Goal: Task Accomplishment & Management: Complete application form

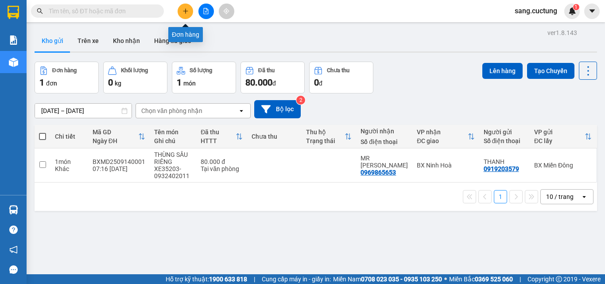
click at [186, 14] on button at bounding box center [186, 12] width 16 height 16
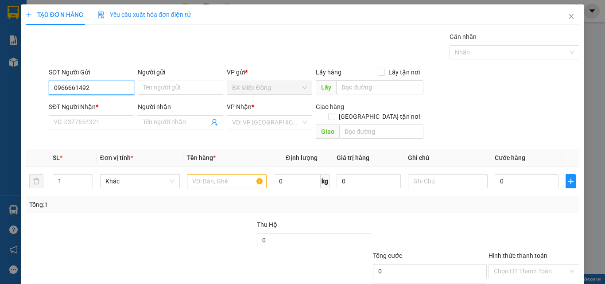
click at [86, 84] on input "0966661492" at bounding box center [92, 88] width 86 height 14
type input "0966661492"
click at [182, 96] on div "Người gửi Tên người gửi" at bounding box center [181, 82] width 86 height 31
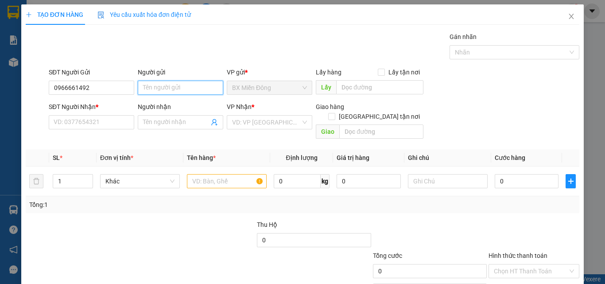
click at [187, 81] on input "Người gửi" at bounding box center [181, 88] width 86 height 14
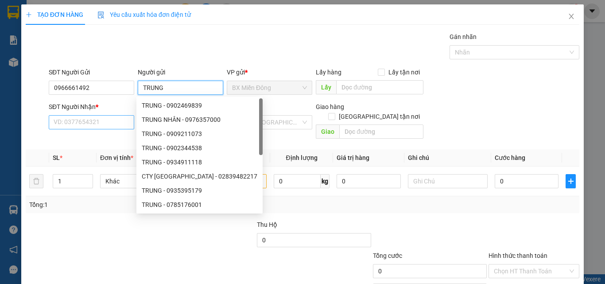
type input "TRUNG"
click at [95, 117] on input "SĐT Người Nhận *" at bounding box center [92, 122] width 86 height 14
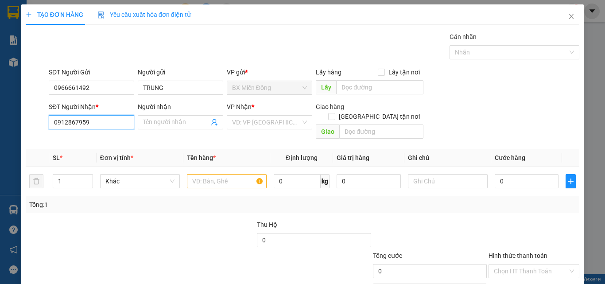
type input "0912867959"
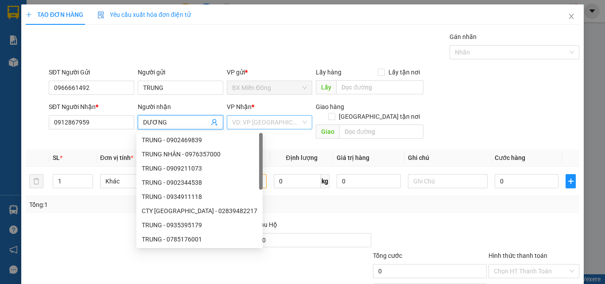
type input "DƯƠNG"
click at [246, 117] on input "search" at bounding box center [266, 122] width 69 height 13
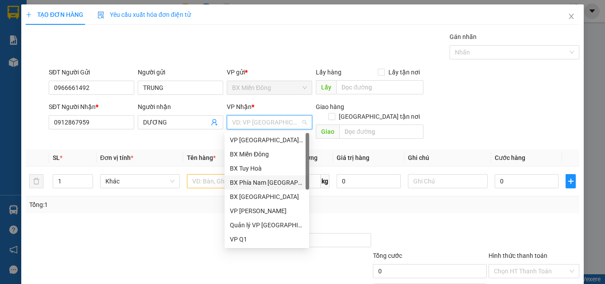
click at [240, 186] on div "BX Phía Nam [GEOGRAPHIC_DATA]" at bounding box center [267, 183] width 74 height 10
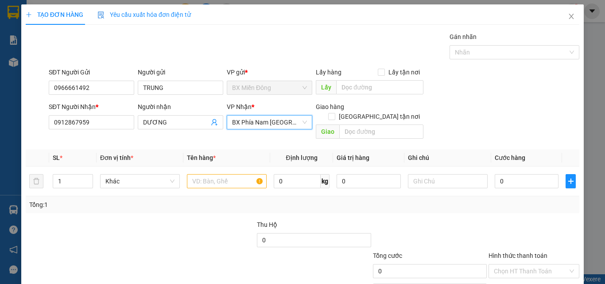
click at [351, 114] on div "Giao hàng [GEOGRAPHIC_DATA] tận nơi" at bounding box center [370, 113] width 108 height 23
click at [351, 125] on input "text" at bounding box center [381, 132] width 84 height 14
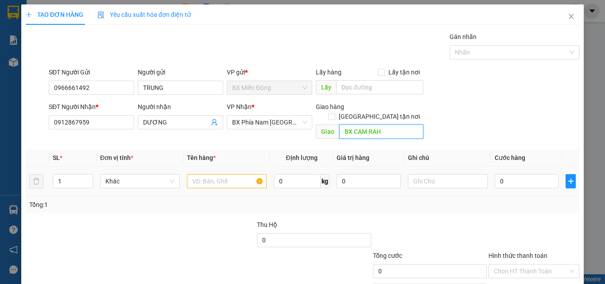
type input "BX CAM RAH"
click at [213, 174] on input "text" at bounding box center [227, 181] width 80 height 14
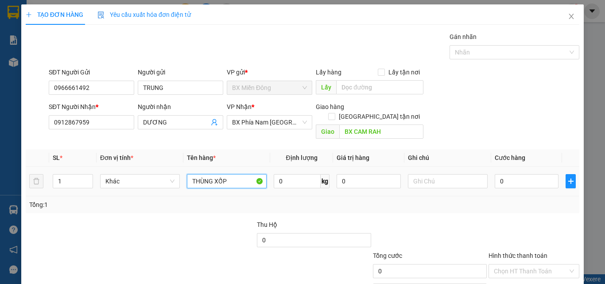
type input "THÙNG XỐP"
type input "SỐ XE 08955 - 0935777388"
type input "8"
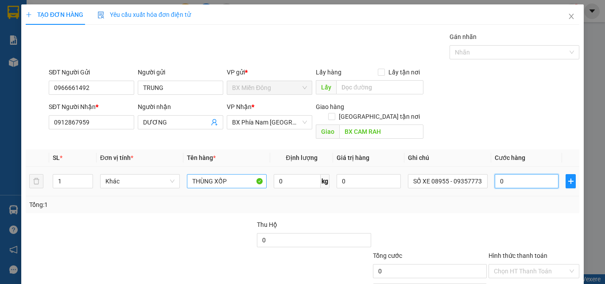
type input "8"
type input "80"
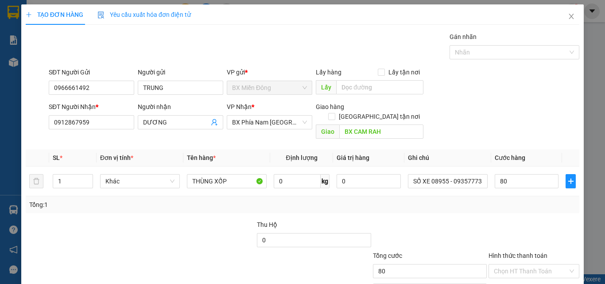
type input "80.000"
click at [432, 220] on div at bounding box center [430, 235] width 116 height 31
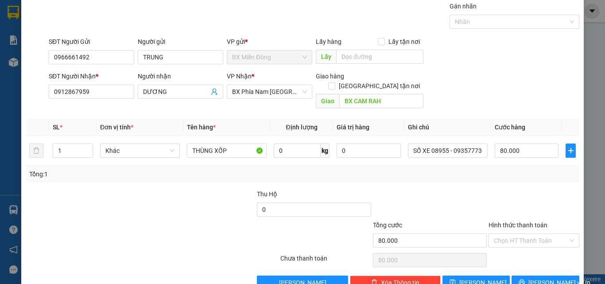
scroll to position [44, 0]
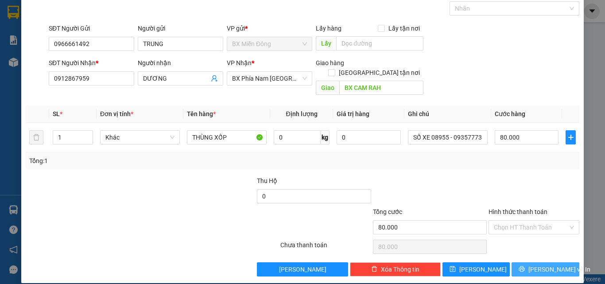
click at [525, 266] on span "printer" at bounding box center [522, 269] width 6 height 7
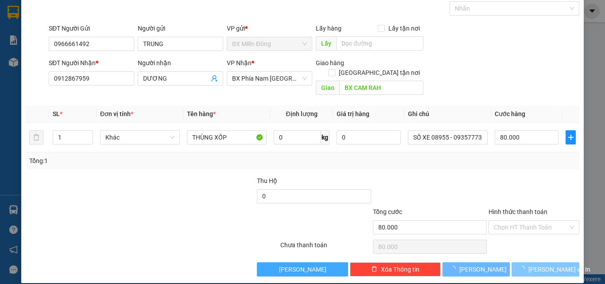
click at [331, 262] on button "[PERSON_NAME]" at bounding box center [302, 269] width 91 height 14
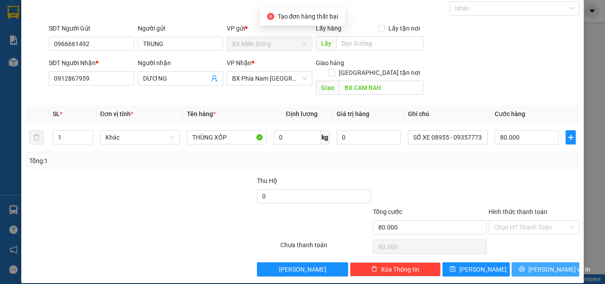
click at [531, 262] on button "[PERSON_NAME] và In" at bounding box center [546, 269] width 68 height 14
click at [530, 262] on button "[PERSON_NAME] và In" at bounding box center [546, 269] width 68 height 14
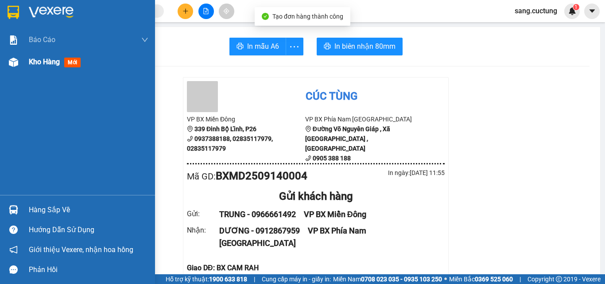
click at [49, 59] on span "Kho hàng" at bounding box center [44, 62] width 31 height 8
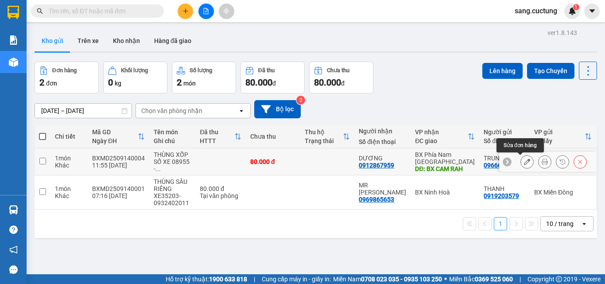
click at [524, 164] on icon at bounding box center [527, 162] width 6 height 6
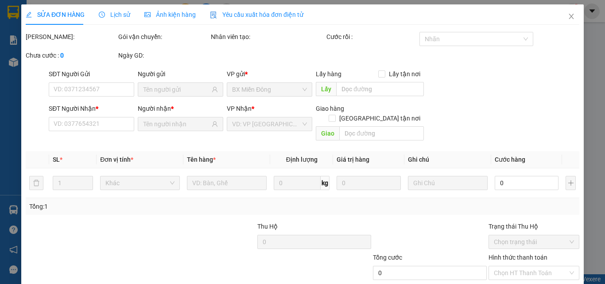
type input "0966661492"
type input "0912867959"
type input "BX CAM RAH"
type input "80.000"
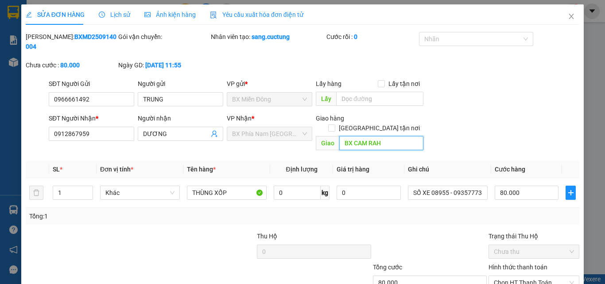
click at [371, 136] on input "BX CAM RAH" at bounding box center [381, 143] width 84 height 14
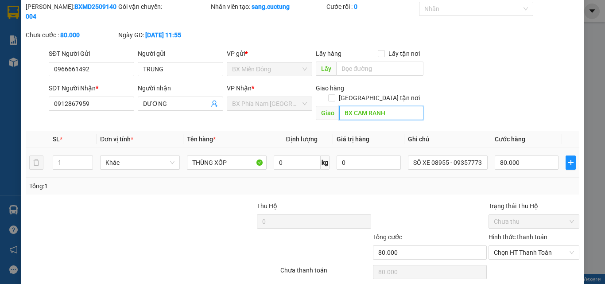
scroll to position [46, 0]
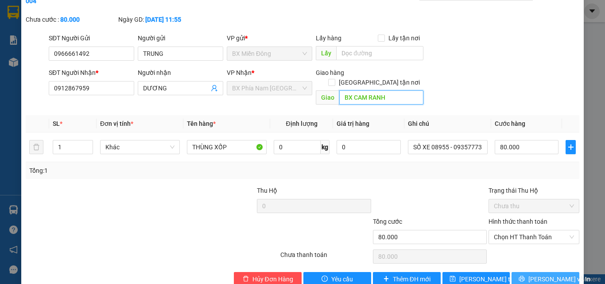
type input "BX CAM RANH"
click at [537, 274] on span "[PERSON_NAME] và In" at bounding box center [560, 279] width 62 height 10
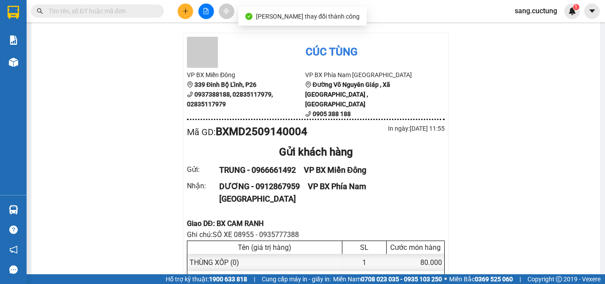
scroll to position [89, 0]
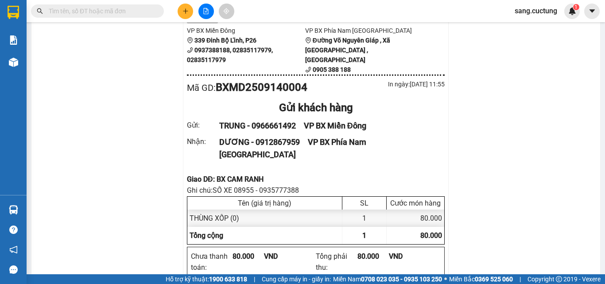
drag, startPoint x: 78, startPoint y: 174, endPoint x: 133, endPoint y: 174, distance: 55.4
click at [226, 174] on div "Giao DĐ: BX CAM RANH" at bounding box center [316, 179] width 258 height 11
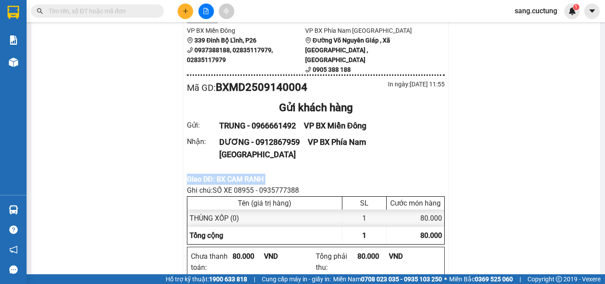
copy div "Giao DĐ: BX CAM RANH"
click at [185, 9] on icon "plus" at bounding box center [186, 11] width 6 height 6
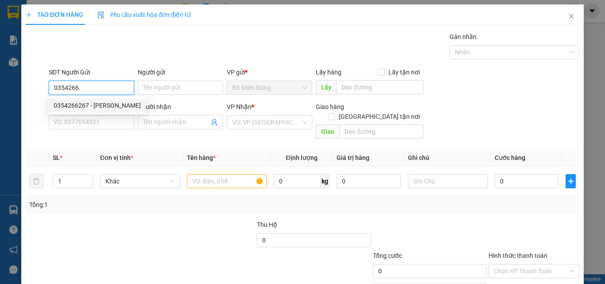
click at [91, 109] on div "0354266267 - [PERSON_NAME]" at bounding box center [97, 106] width 87 height 10
type input "0354266267"
type input "KHÁNH"
type input "0988804954"
type input "THỌ"
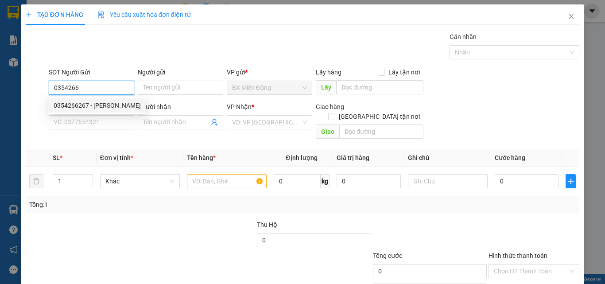
type input "NGÃ 3 [GEOGRAPHIC_DATA]"
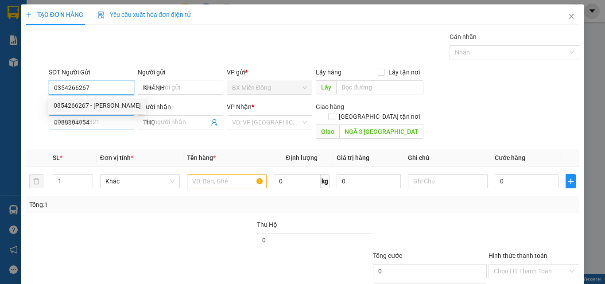
type input "80.000"
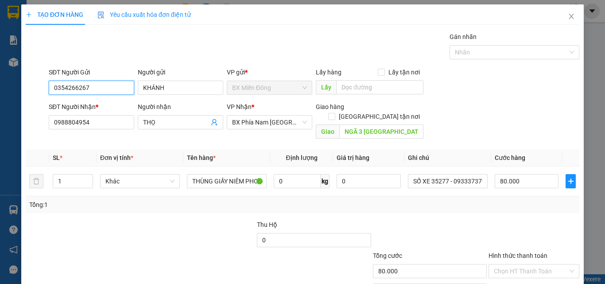
type input "0354266267"
click at [95, 129] on div "SĐT Người Nhận * 0988804954" at bounding box center [92, 117] width 86 height 31
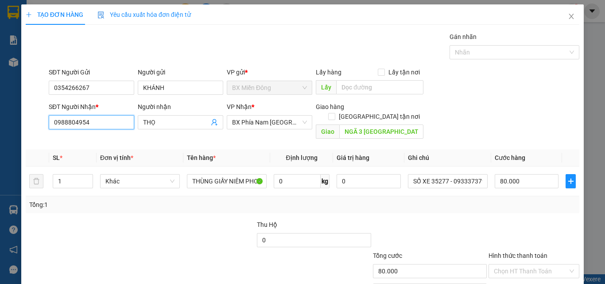
click at [109, 121] on input "0988804954" at bounding box center [92, 122] width 86 height 14
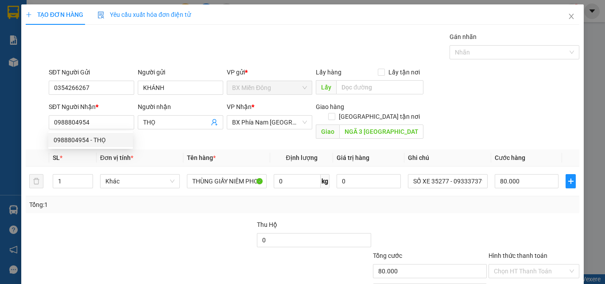
click at [208, 200] on div "Tổng: 1" at bounding box center [131, 205] width 205 height 10
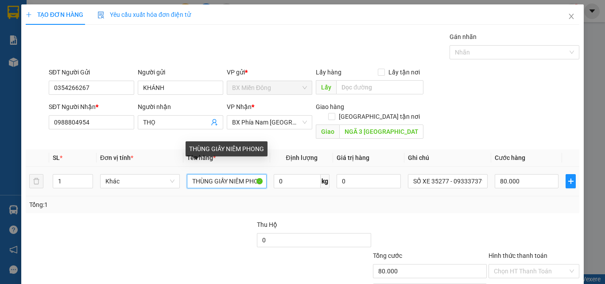
drag, startPoint x: 226, startPoint y: 170, endPoint x: 236, endPoint y: 170, distance: 10.6
click at [236, 174] on input "THÙNG GIẤY NIÊM PHONG" at bounding box center [227, 181] width 80 height 14
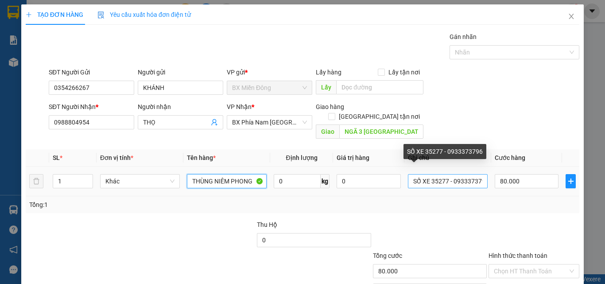
type input "THÙNG NIÊM PHONG"
drag, startPoint x: 428, startPoint y: 172, endPoint x: 532, endPoint y: 187, distance: 105.5
click at [532, 187] on div "SL * Đơn vị tính * Tên hàng * Định lượng Giá trị hàng Ghi chú Cước hàng 1 Khác …" at bounding box center [303, 181] width 554 height 64
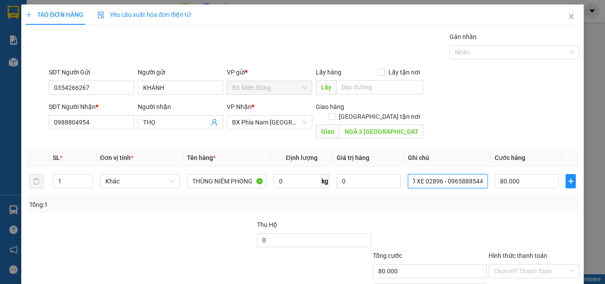
type input "SỐ XE 02896 - 0965888544"
click at [524, 220] on div at bounding box center [534, 235] width 93 height 31
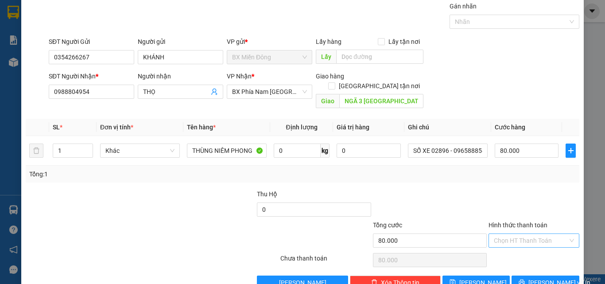
scroll to position [44, 0]
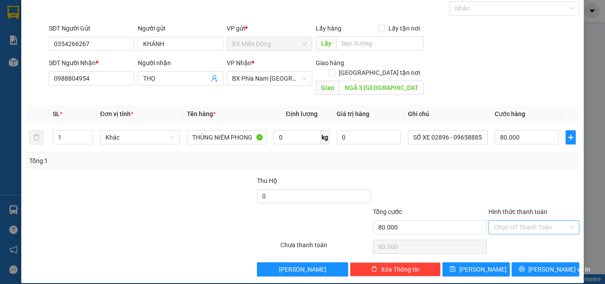
click at [523, 221] on input "Hình thức thanh toán" at bounding box center [531, 227] width 74 height 13
click at [515, 237] on div "Tại văn phòng" at bounding box center [528, 235] width 79 height 10
type input "0"
click at [533, 265] on span "[PERSON_NAME] và In" at bounding box center [560, 270] width 62 height 10
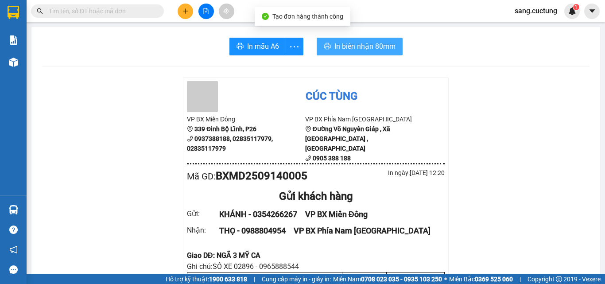
click at [345, 45] on span "In biên nhận 80mm" at bounding box center [365, 46] width 61 height 11
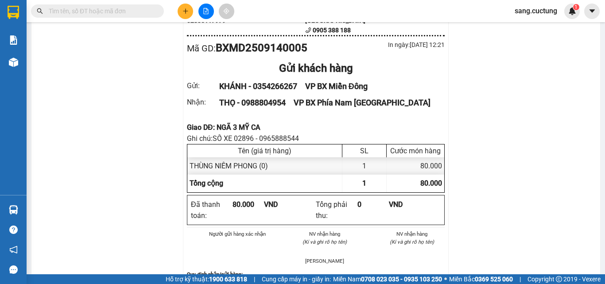
scroll to position [133, 0]
